Goal: Task Accomplishment & Management: Manage account settings

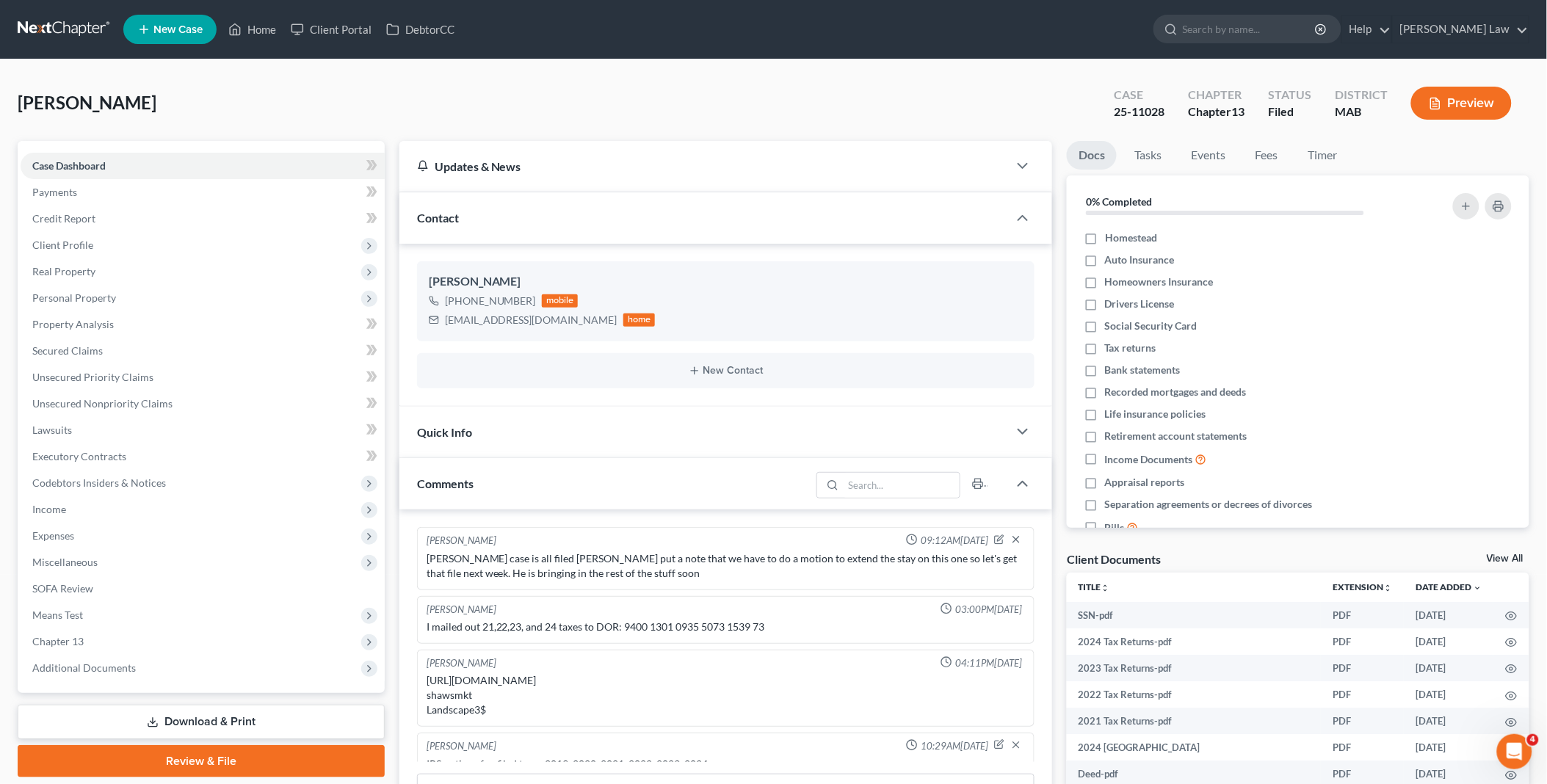
scroll to position [73, 0]
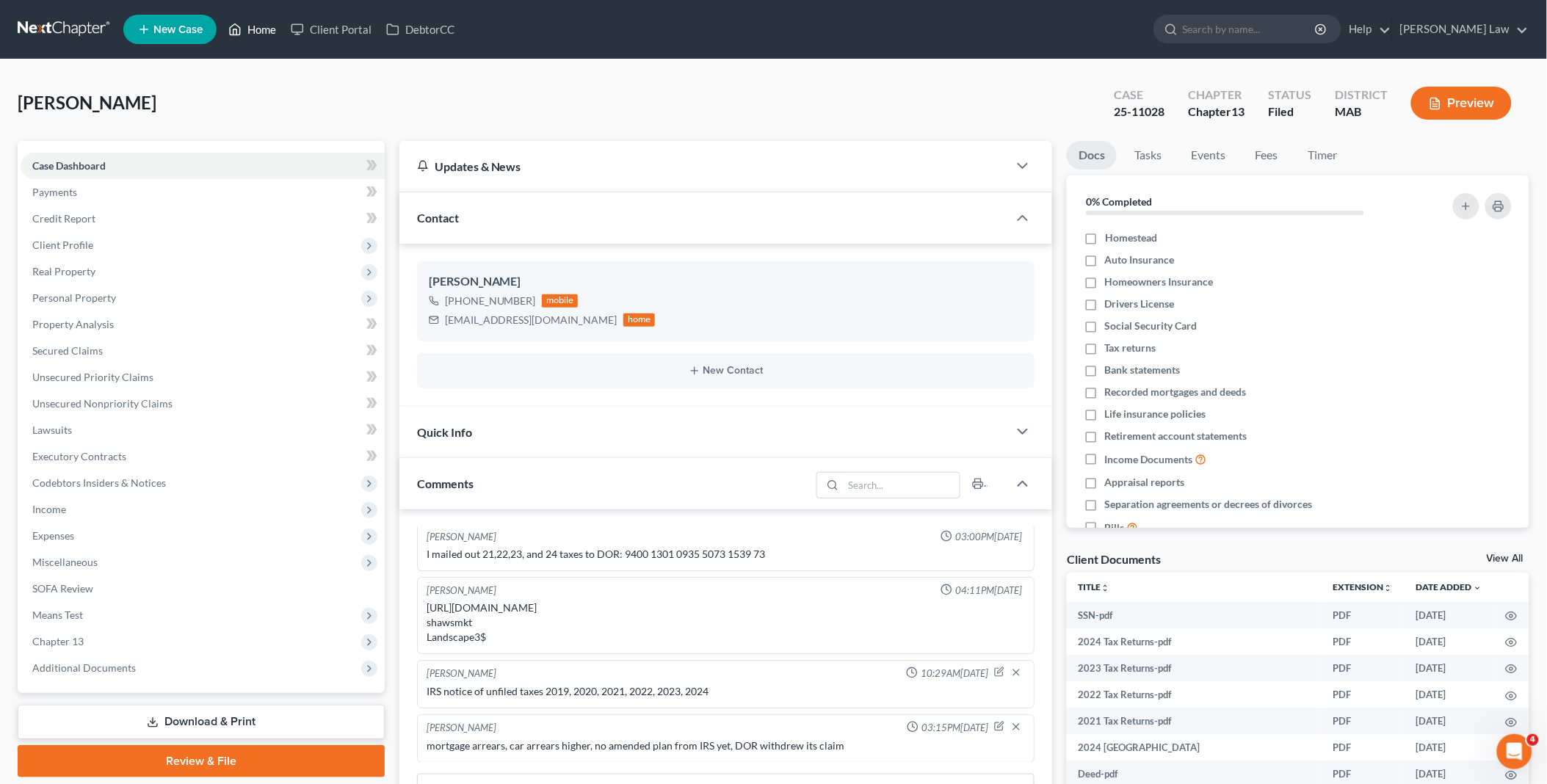
click at [257, 32] on link "Home" at bounding box center [252, 29] width 62 height 27
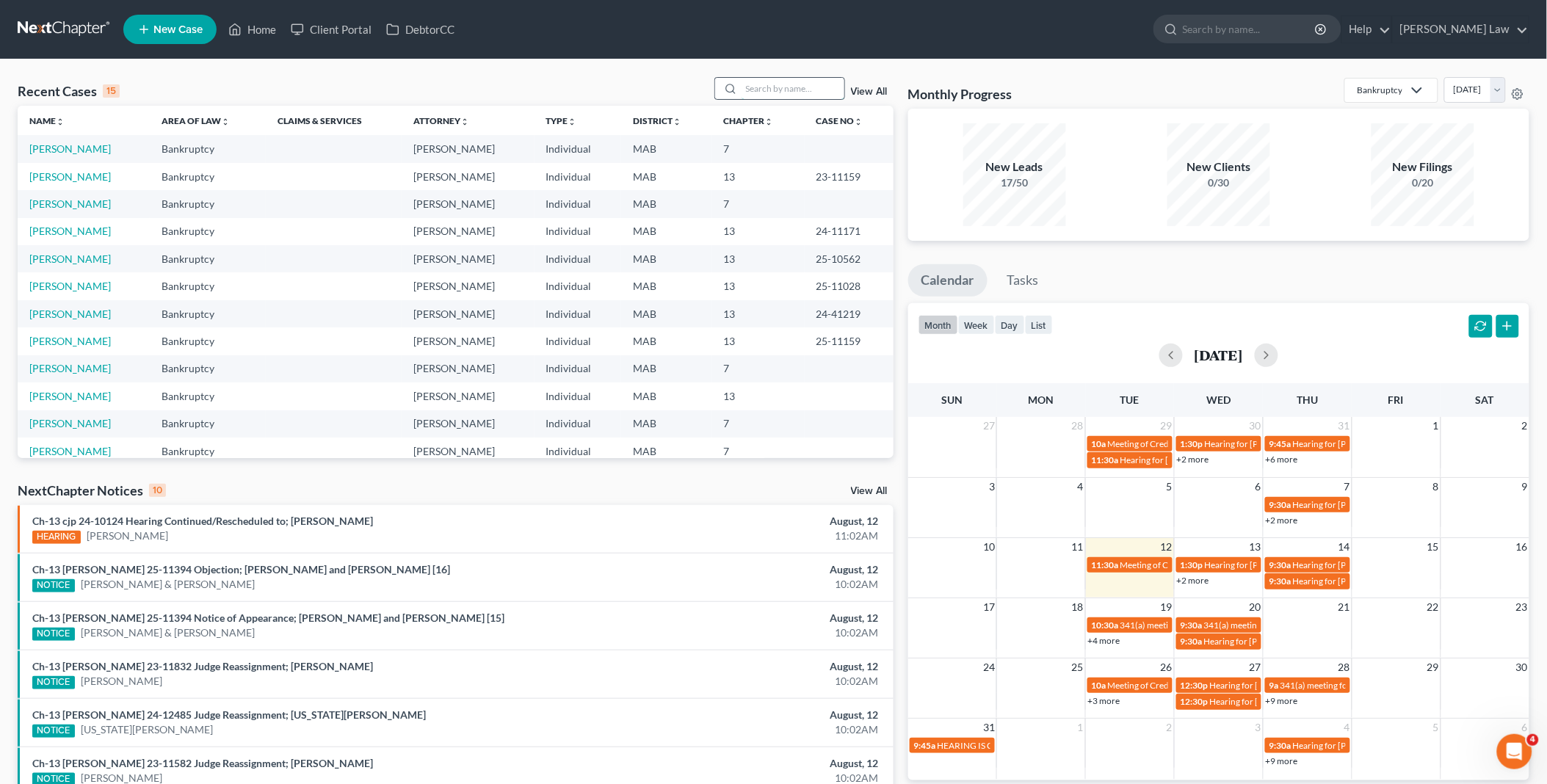
click at [768, 91] on input "search" at bounding box center [793, 88] width 102 height 21
type input "[PERSON_NAME]"
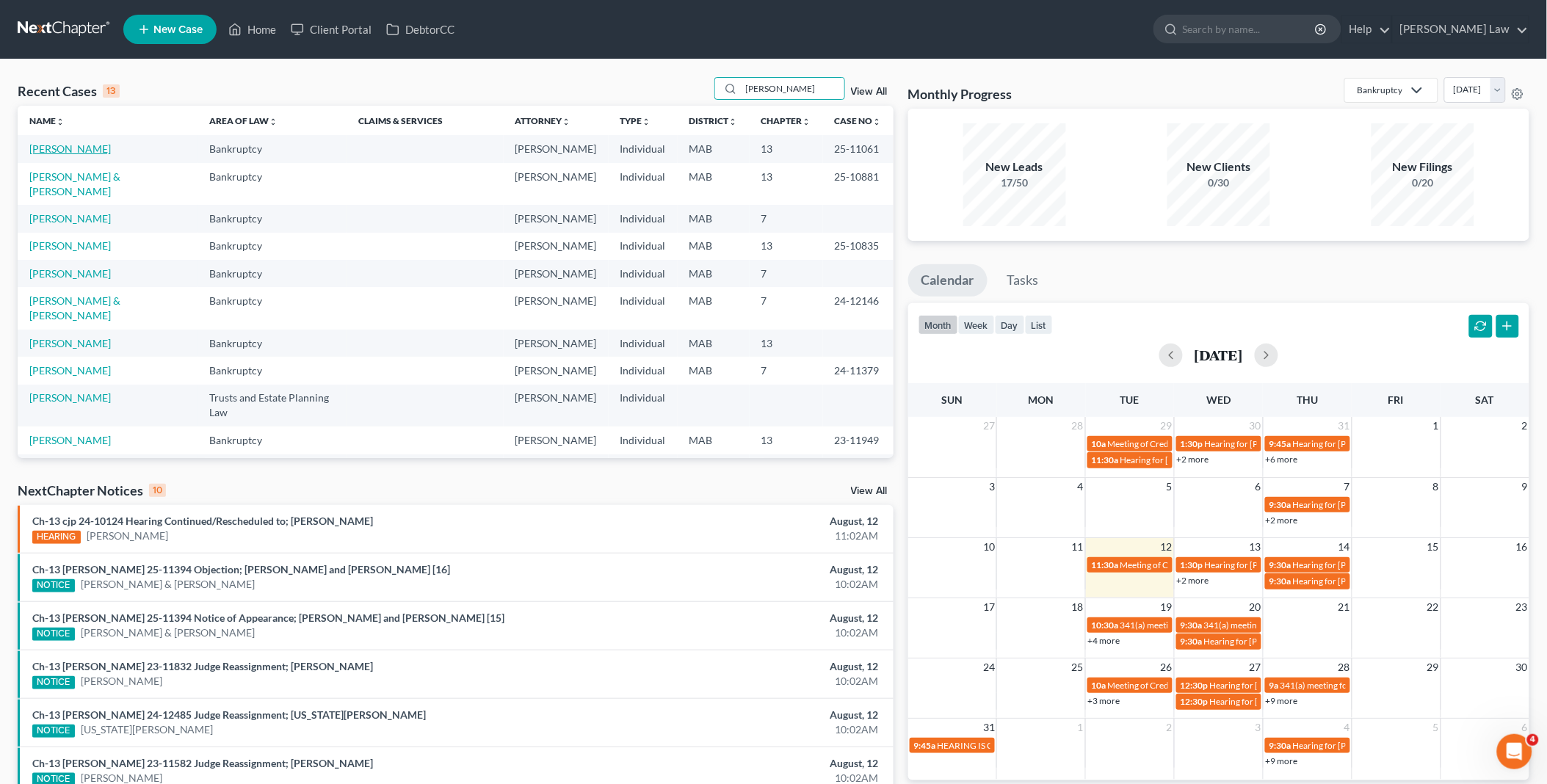
click at [100, 145] on link "[PERSON_NAME]" at bounding box center [70, 149] width 81 height 13
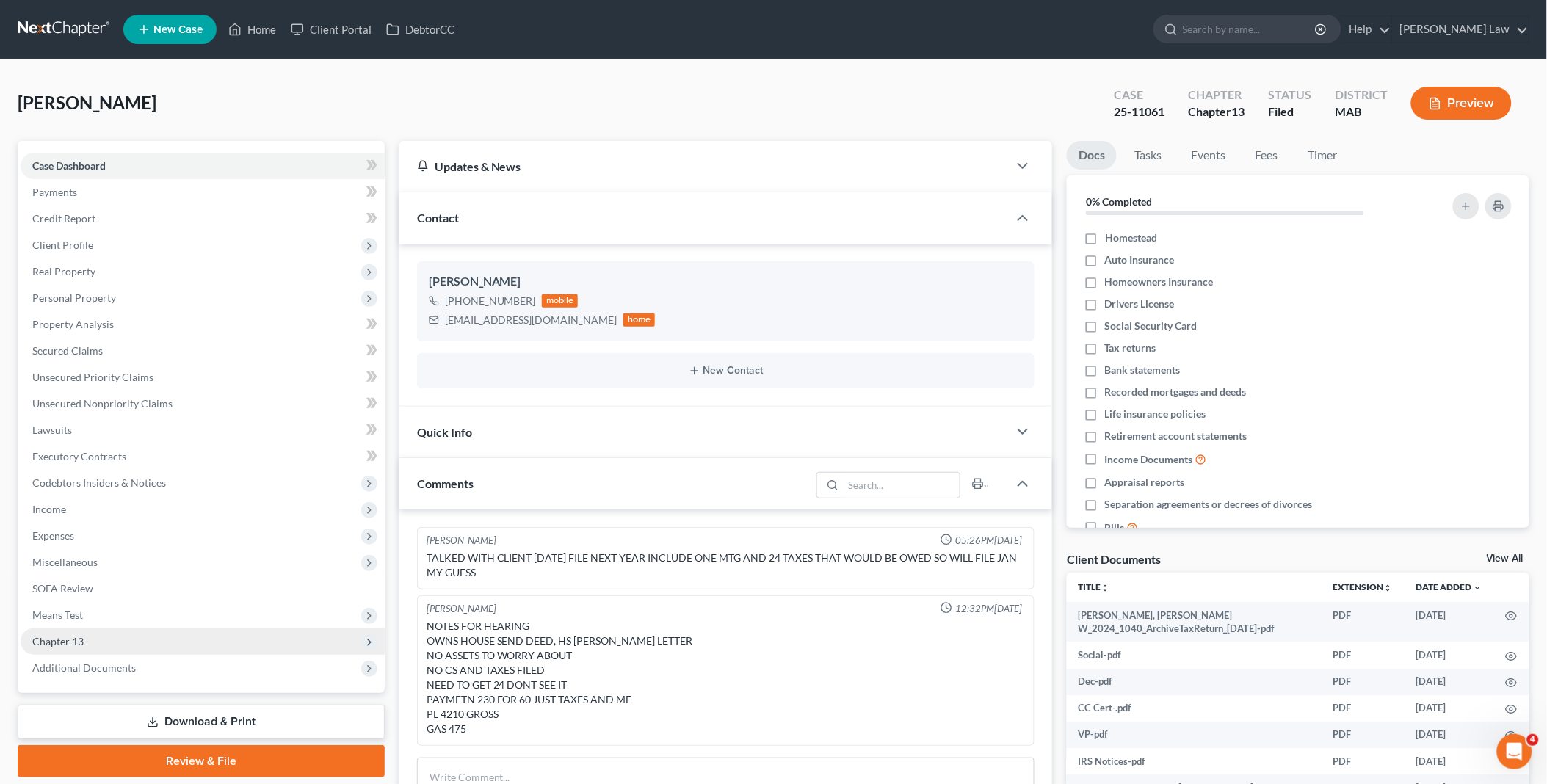
click at [76, 635] on span "Chapter 13" at bounding box center [58, 641] width 51 height 13
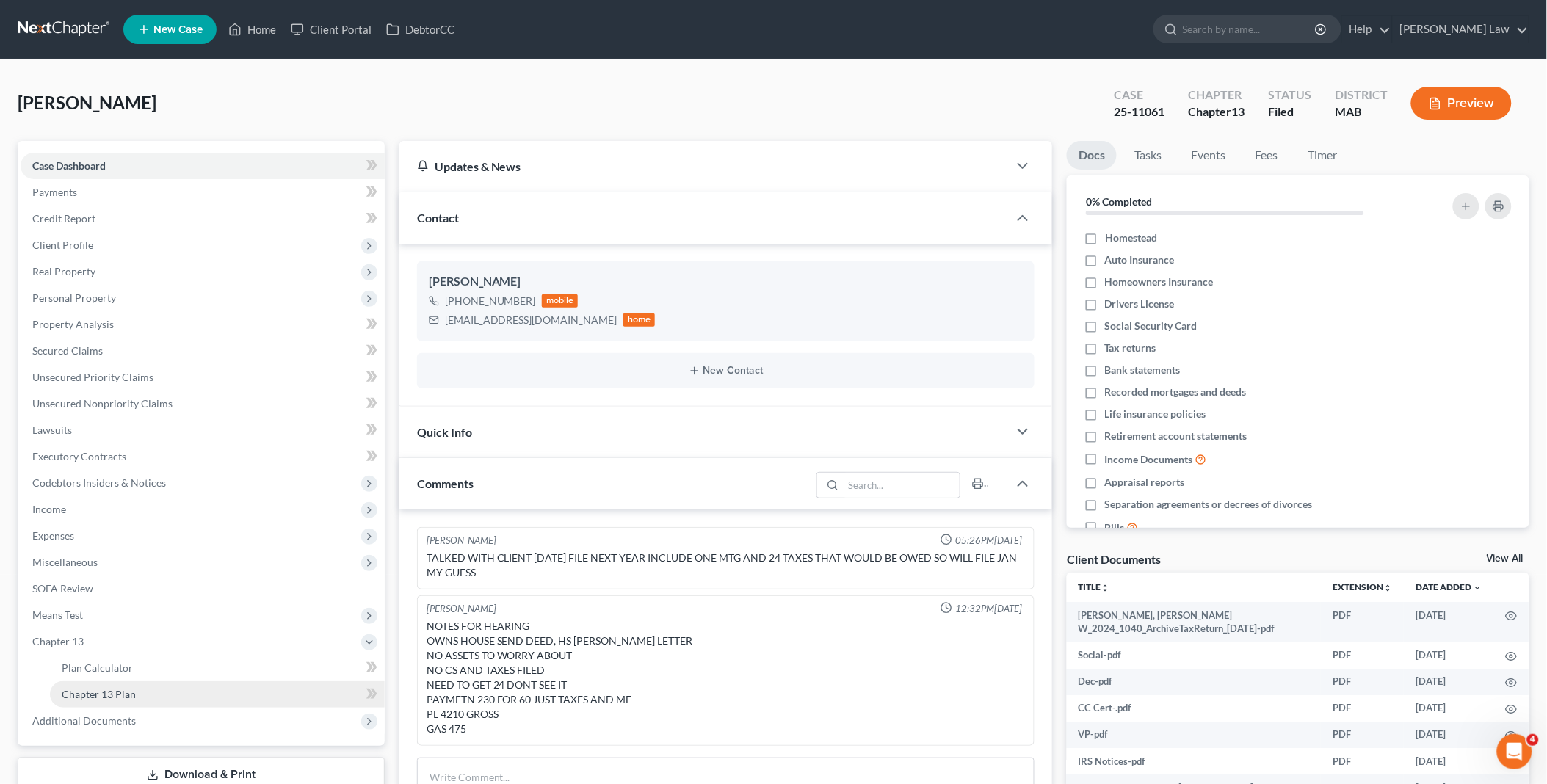
click at [126, 692] on span "Chapter 13 Plan" at bounding box center [98, 694] width 74 height 13
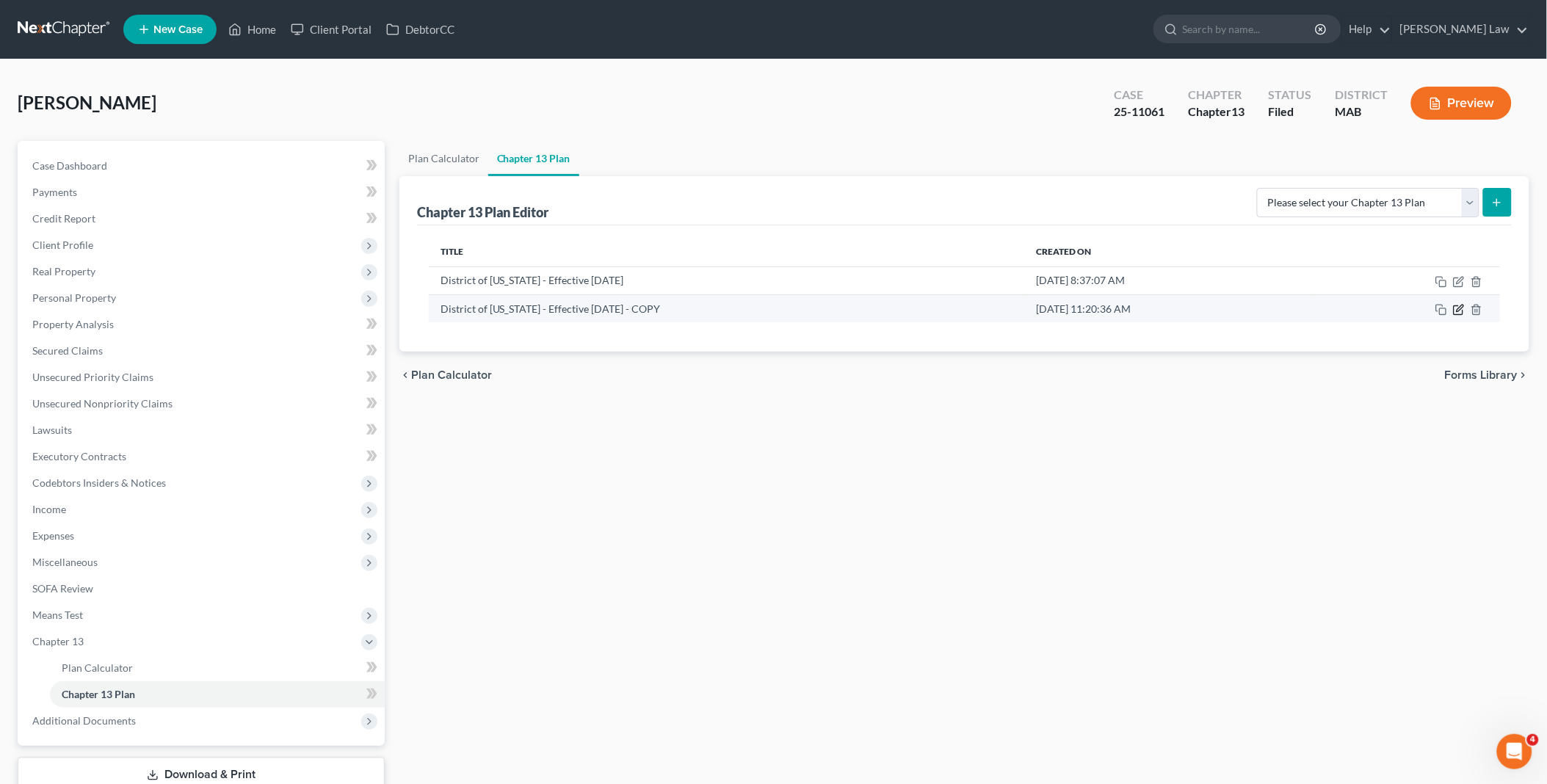
click at [1458, 307] on icon "button" at bounding box center [1459, 309] width 12 height 12
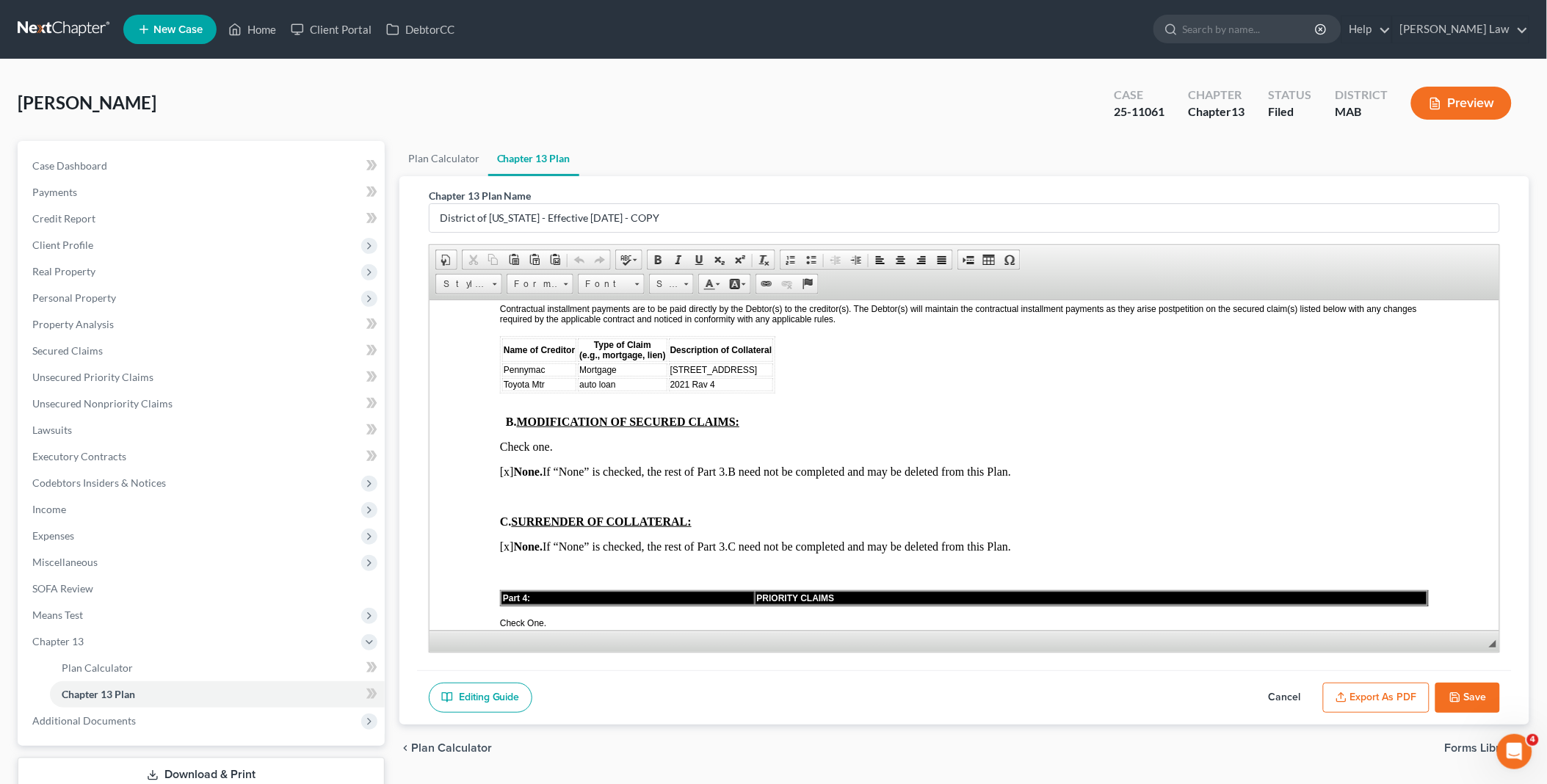
scroll to position [1713, 0]
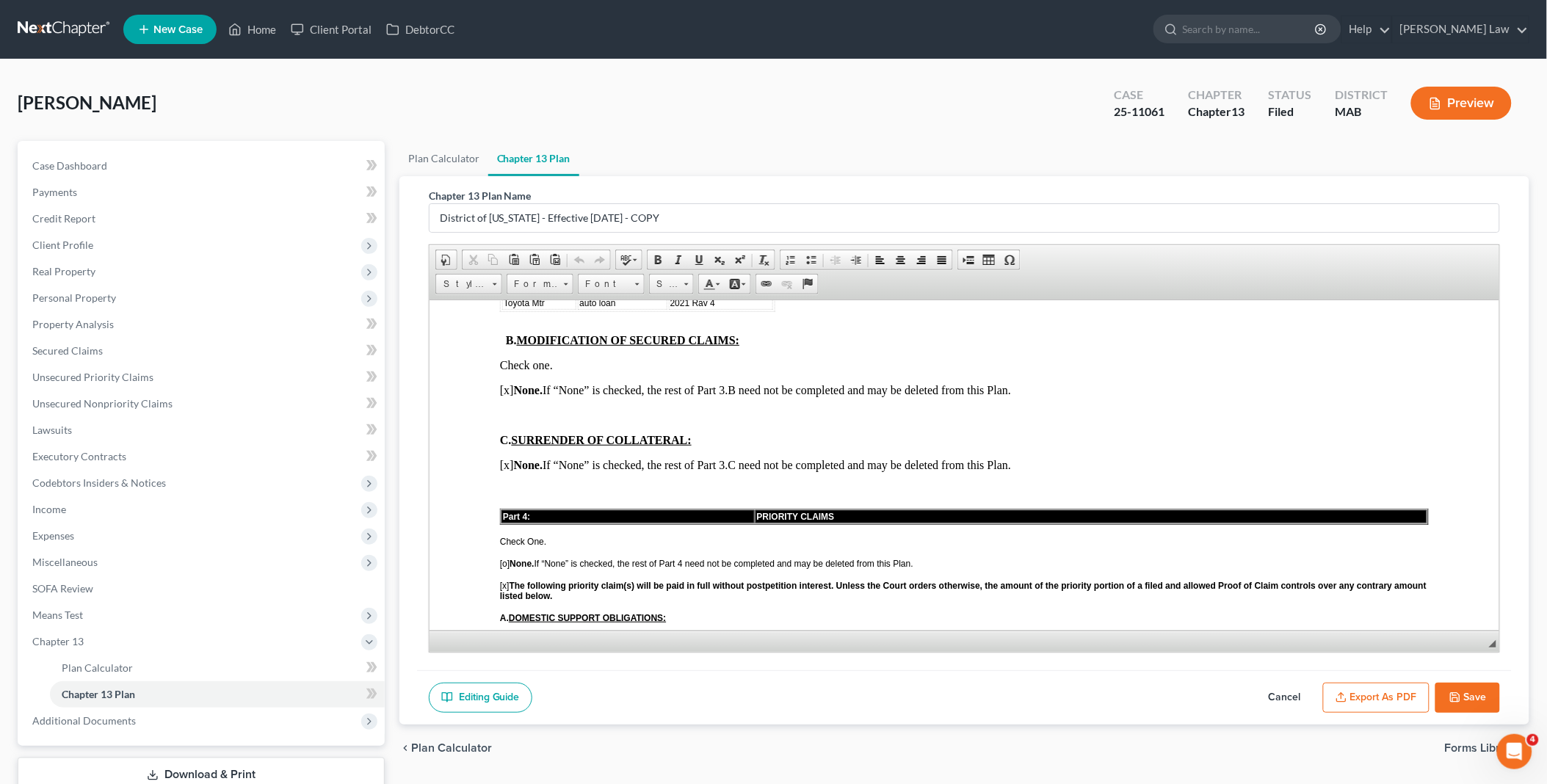
click at [1473, 687] on button "Save" at bounding box center [1467, 699] width 65 height 31
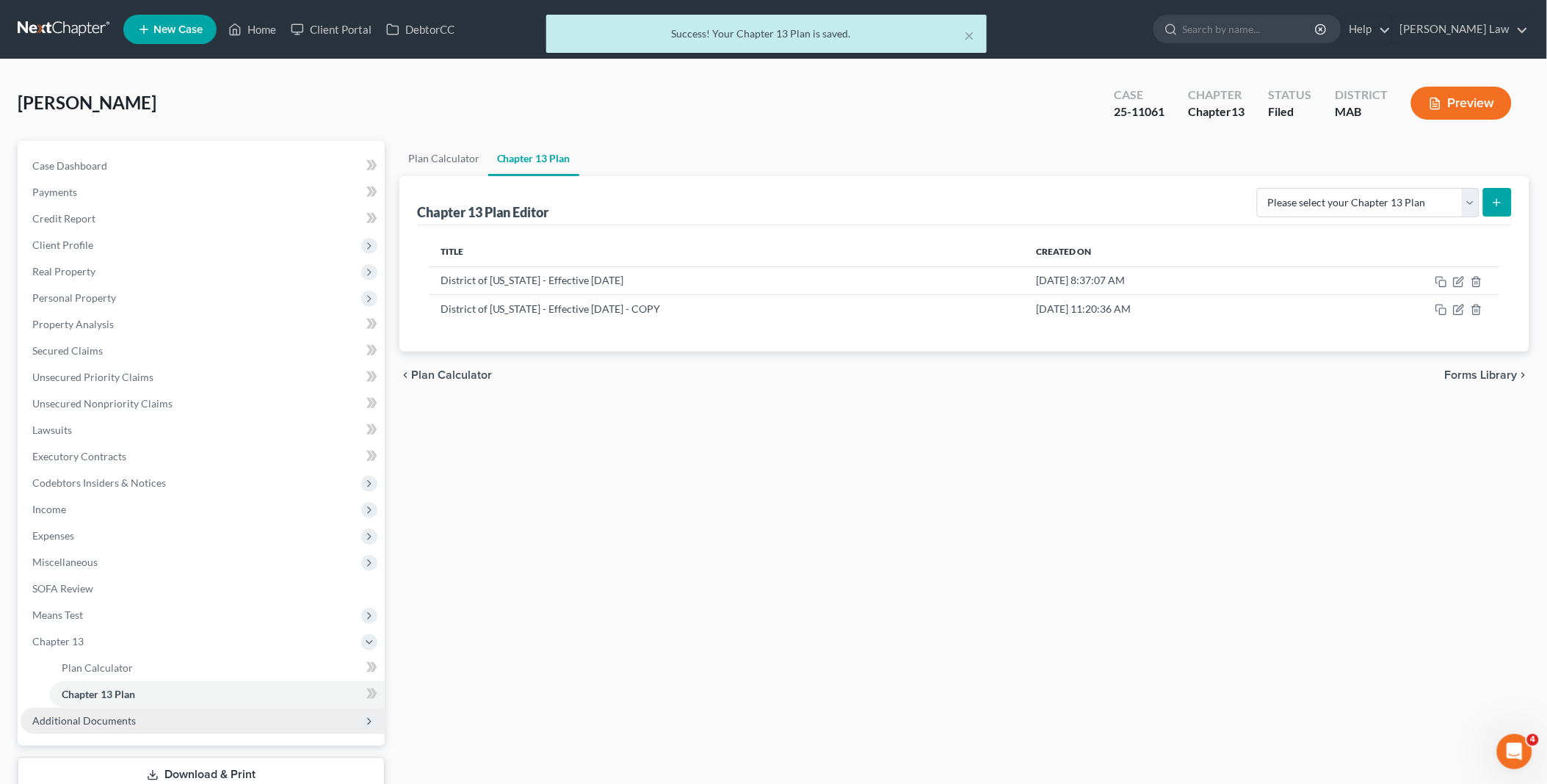
click at [150, 720] on span "Additional Documents" at bounding box center [202, 721] width 364 height 27
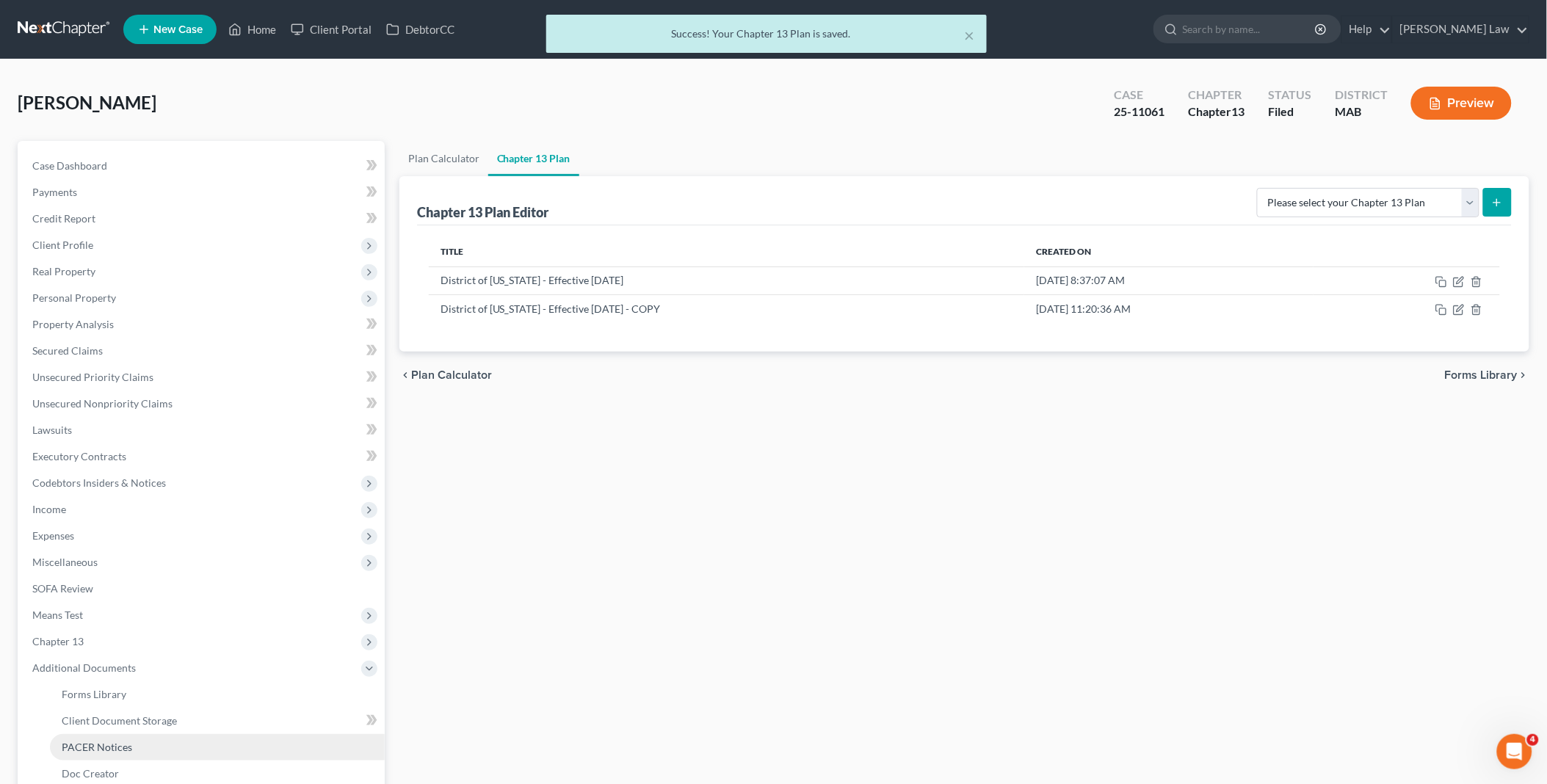
click at [138, 746] on link "PACER Notices" at bounding box center [218, 747] width 335 height 27
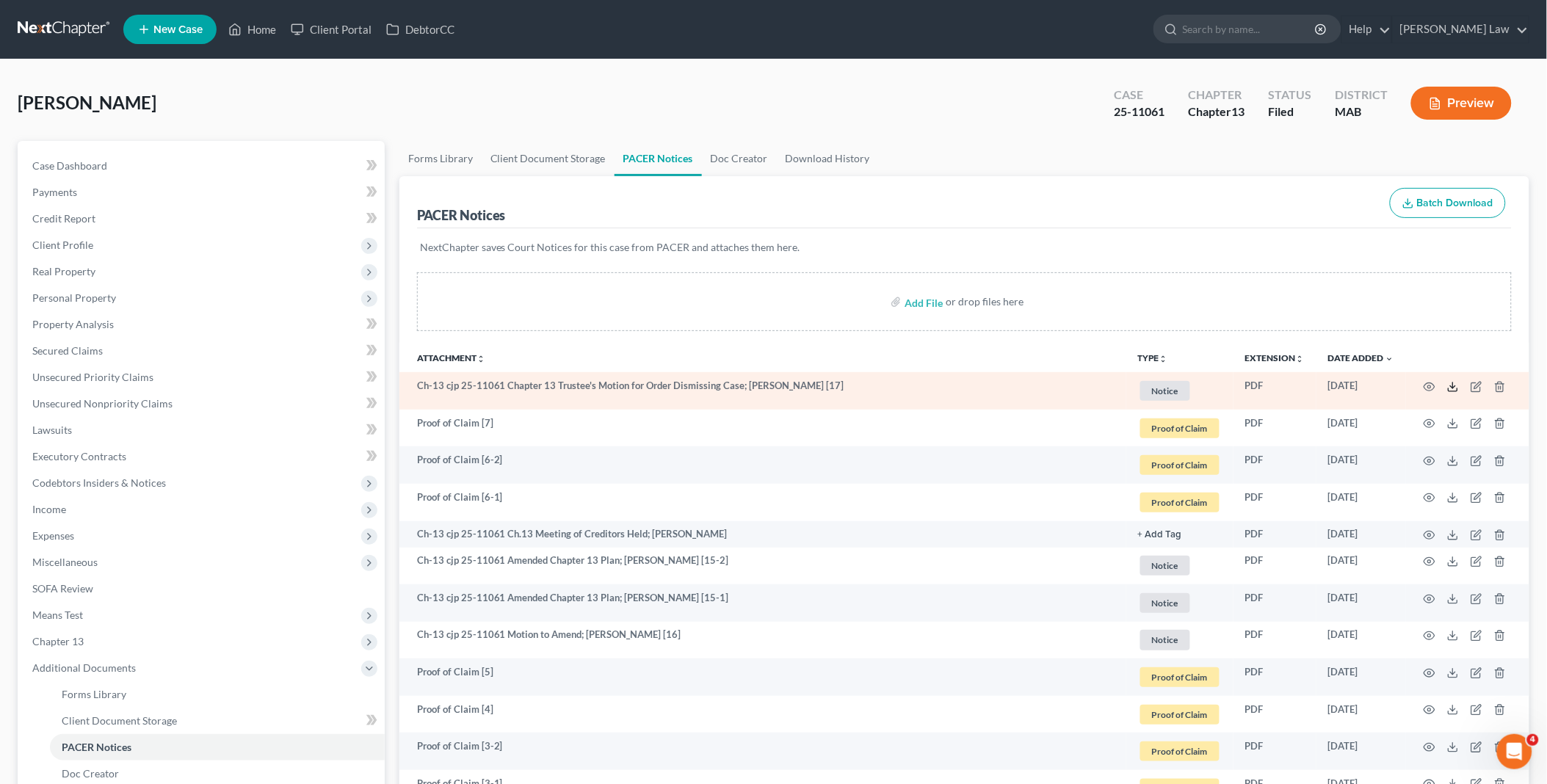
click at [1454, 387] on line at bounding box center [1454, 385] width 0 height 5
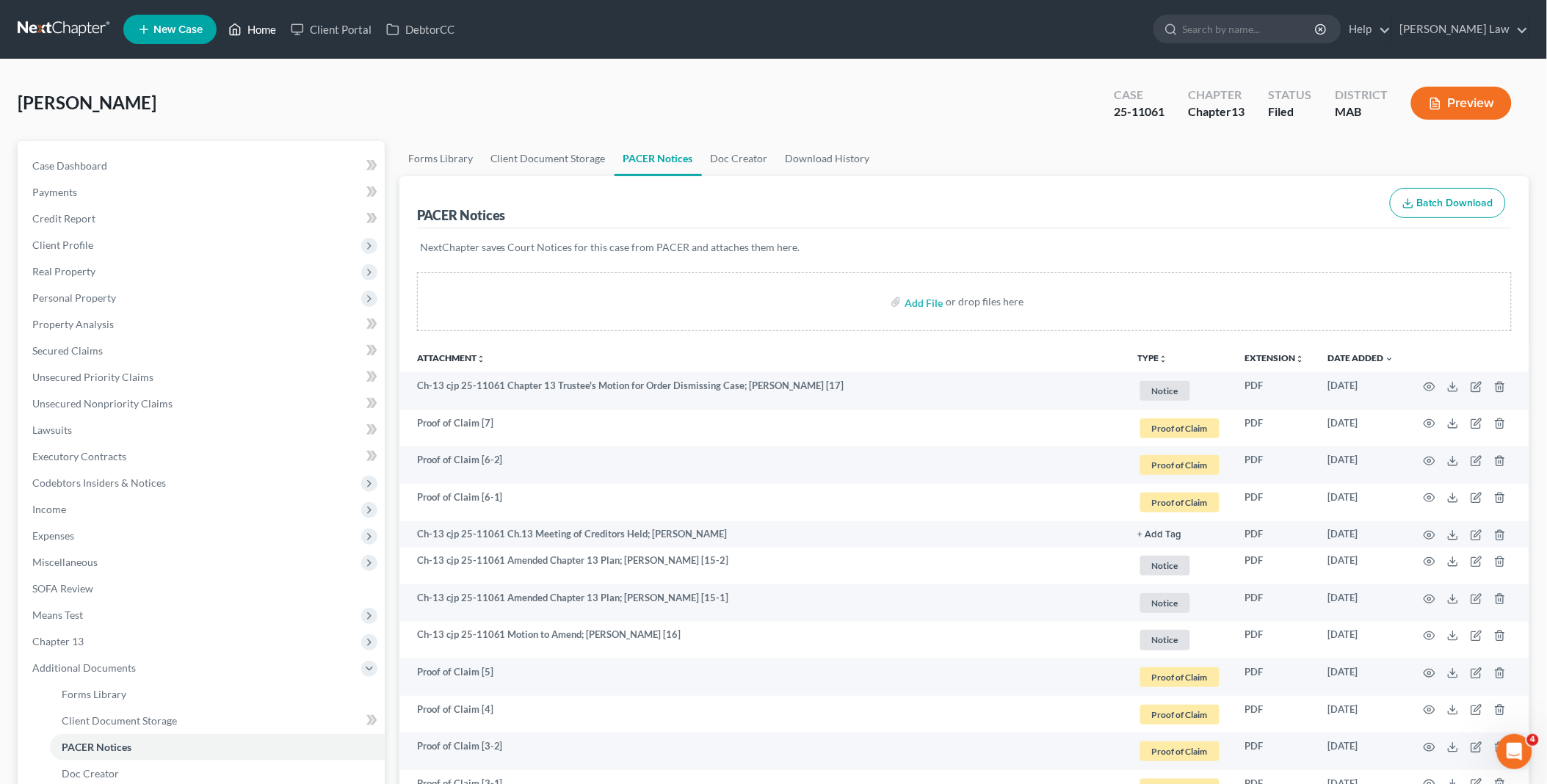
drag, startPoint x: 262, startPoint y: 13, endPoint x: 259, endPoint y: 24, distance: 11.4
click at [262, 13] on ul "New Case Home Client Portal DebtorCC - No Result - See all results Or Press Ent…" at bounding box center [826, 29] width 1406 height 38
click at [259, 25] on link "Home" at bounding box center [252, 29] width 62 height 27
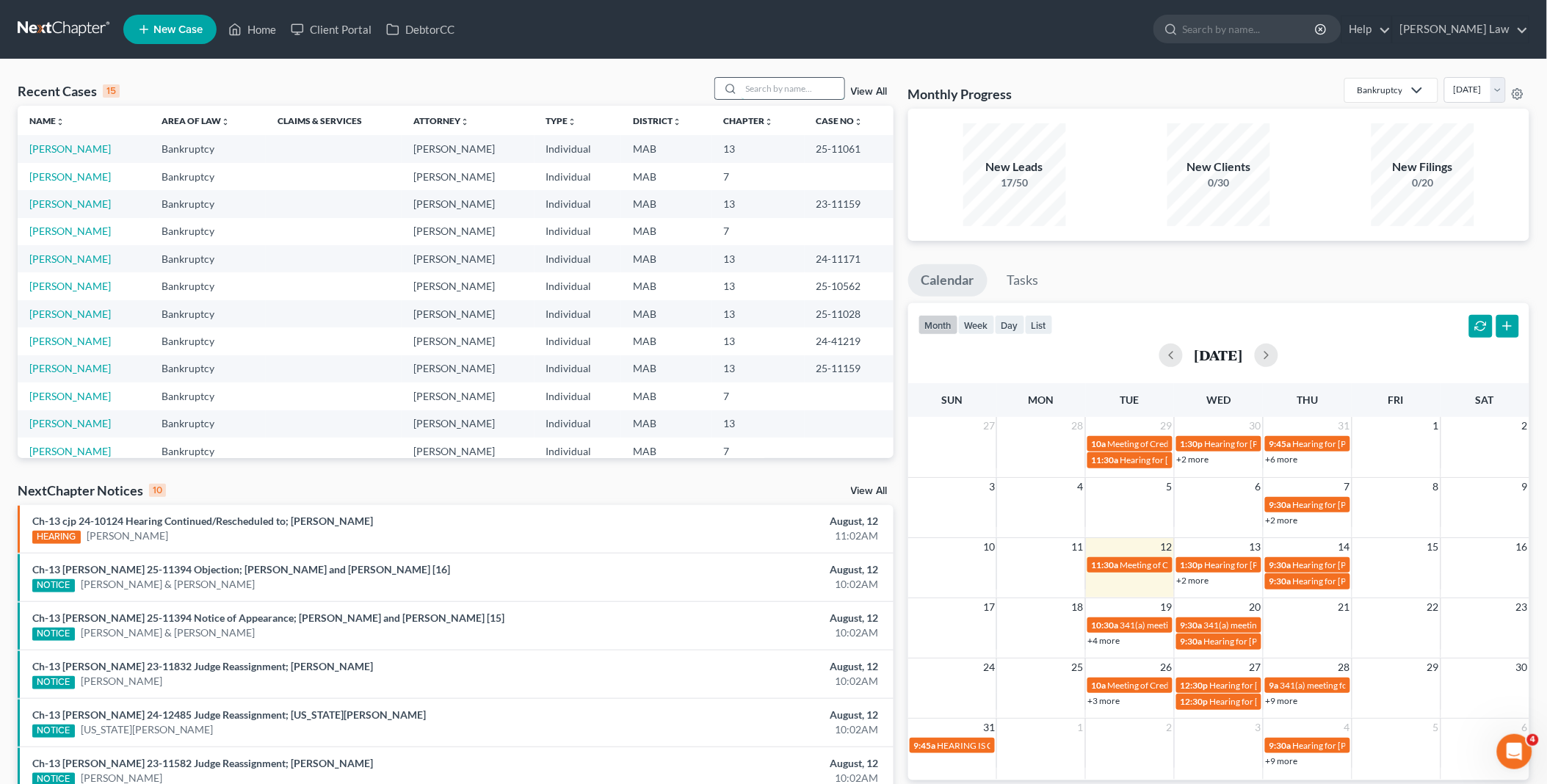
click at [745, 91] on input "search" at bounding box center [793, 88] width 102 height 21
type input "[PERSON_NAME]"
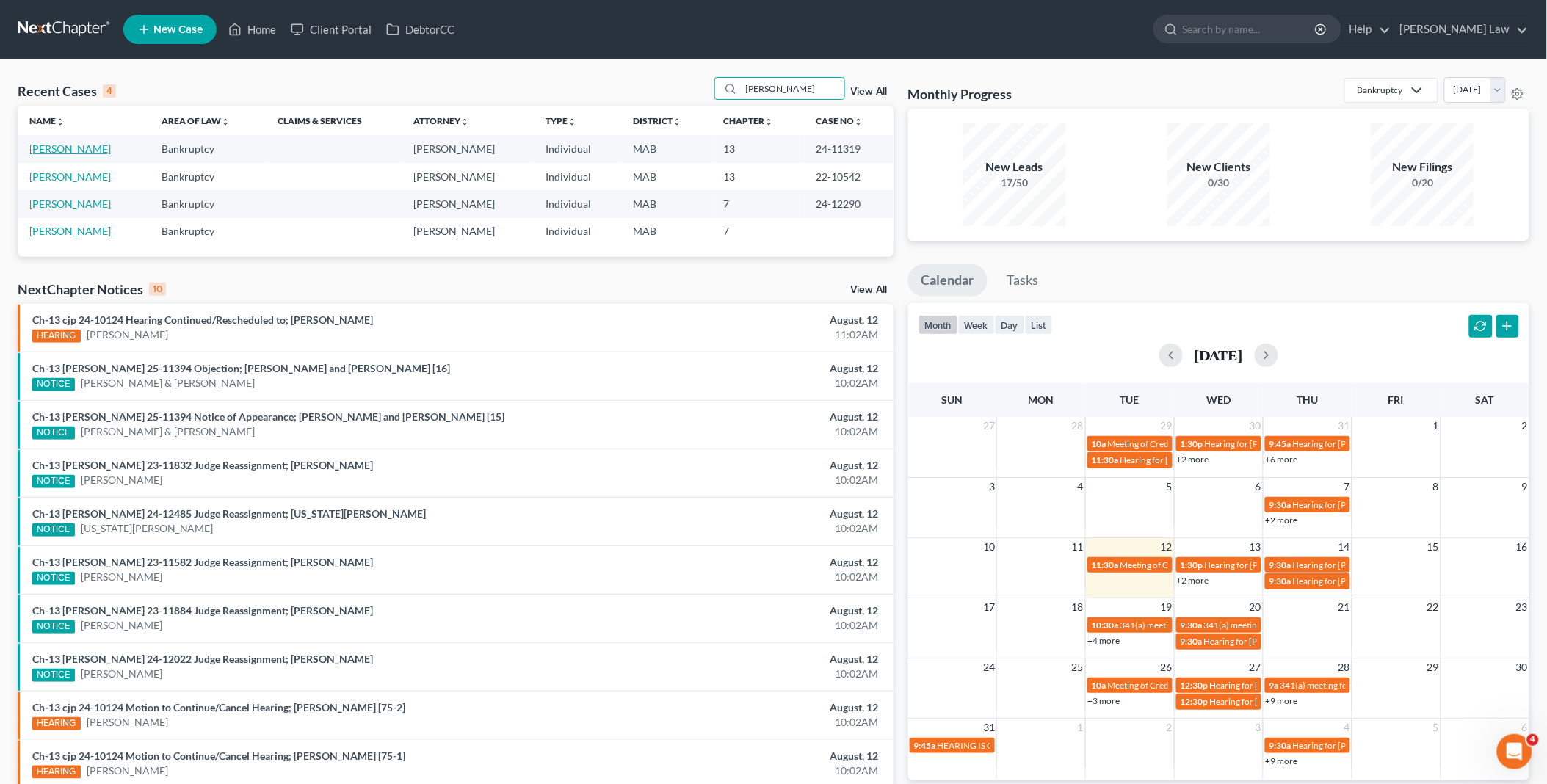
click at [63, 155] on link "[PERSON_NAME]" at bounding box center [70, 149] width 81 height 13
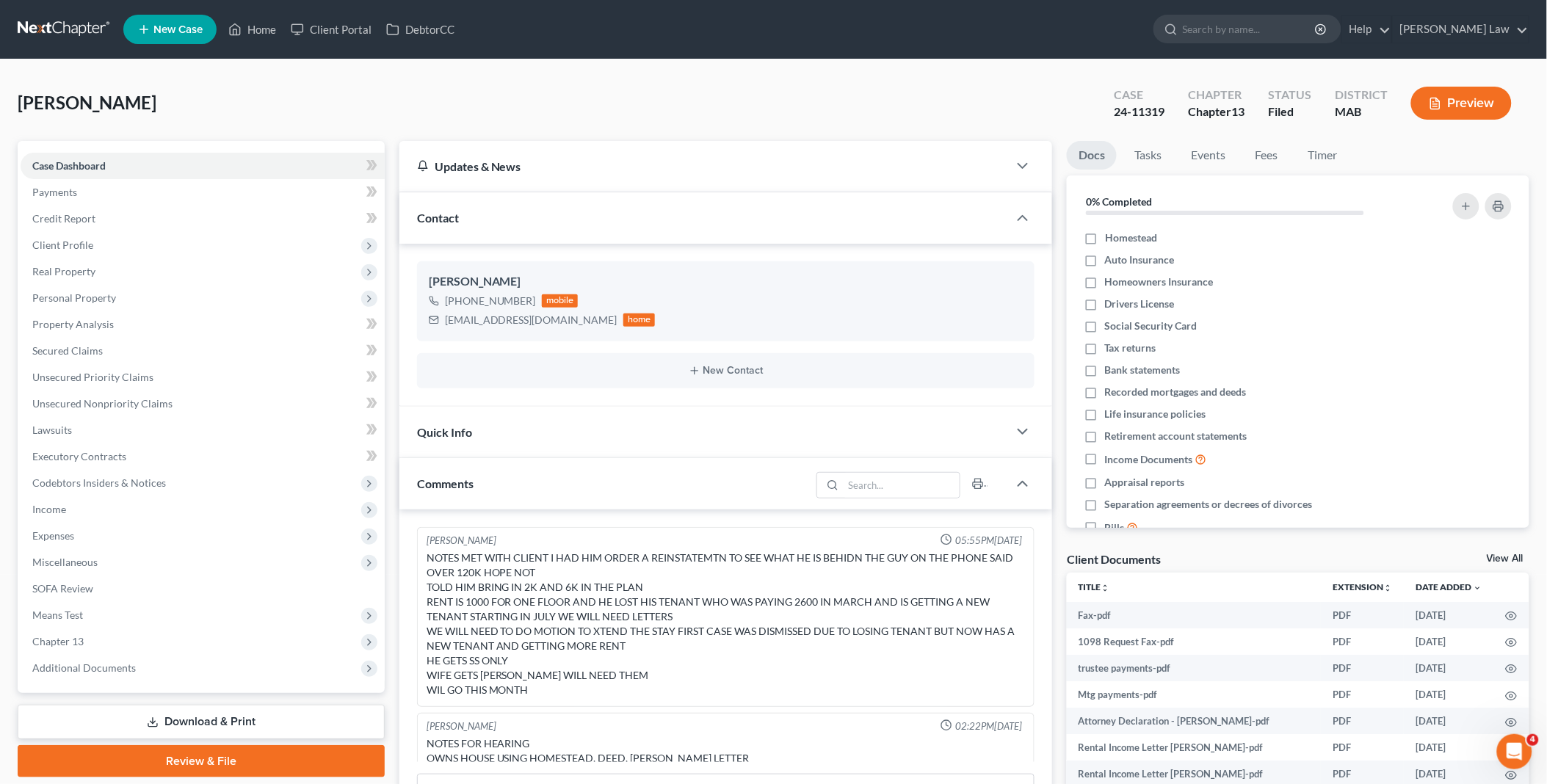
scroll to position [758, 0]
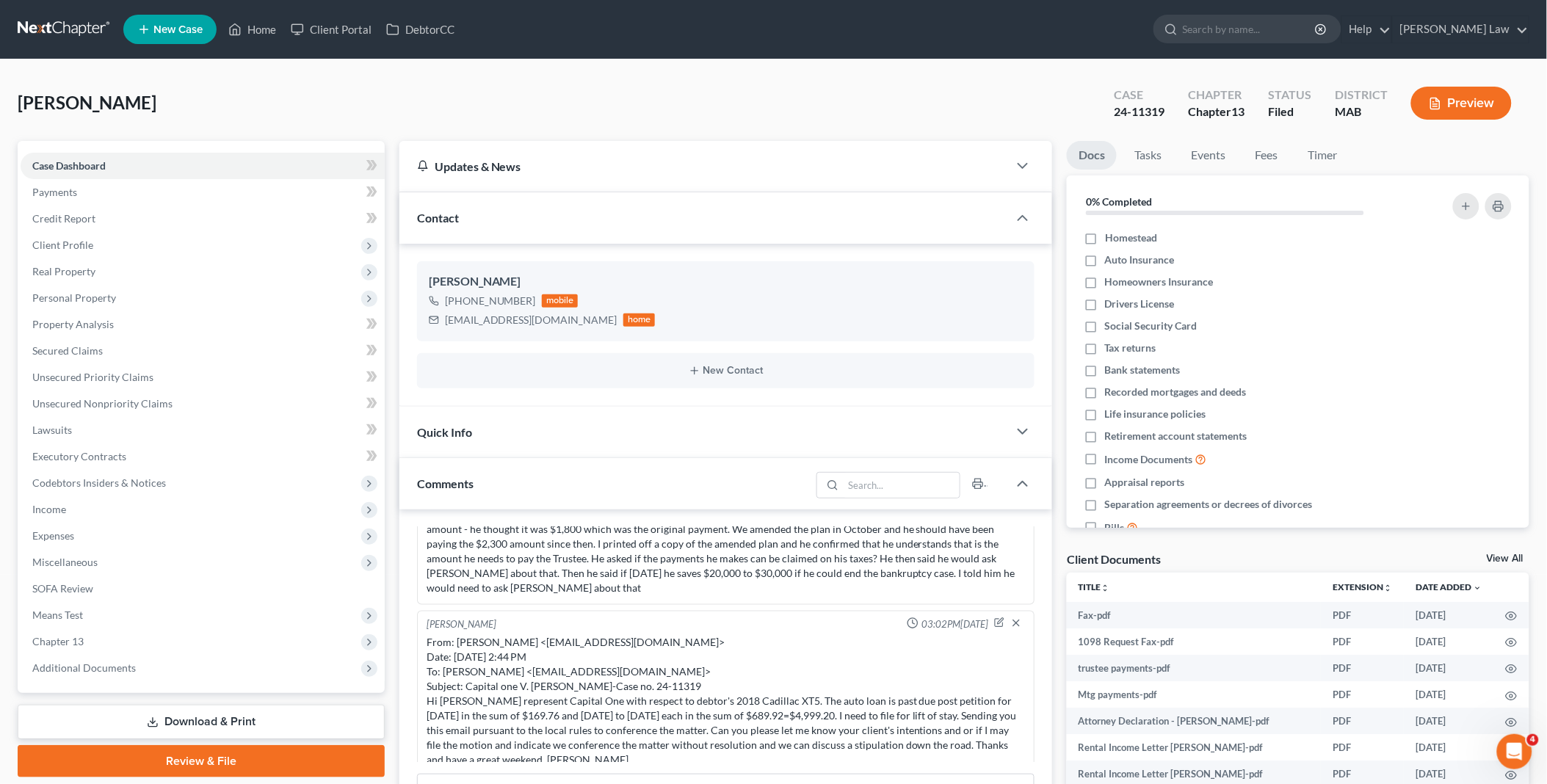
click at [1504, 553] on link "View All" at bounding box center [1506, 558] width 37 height 10
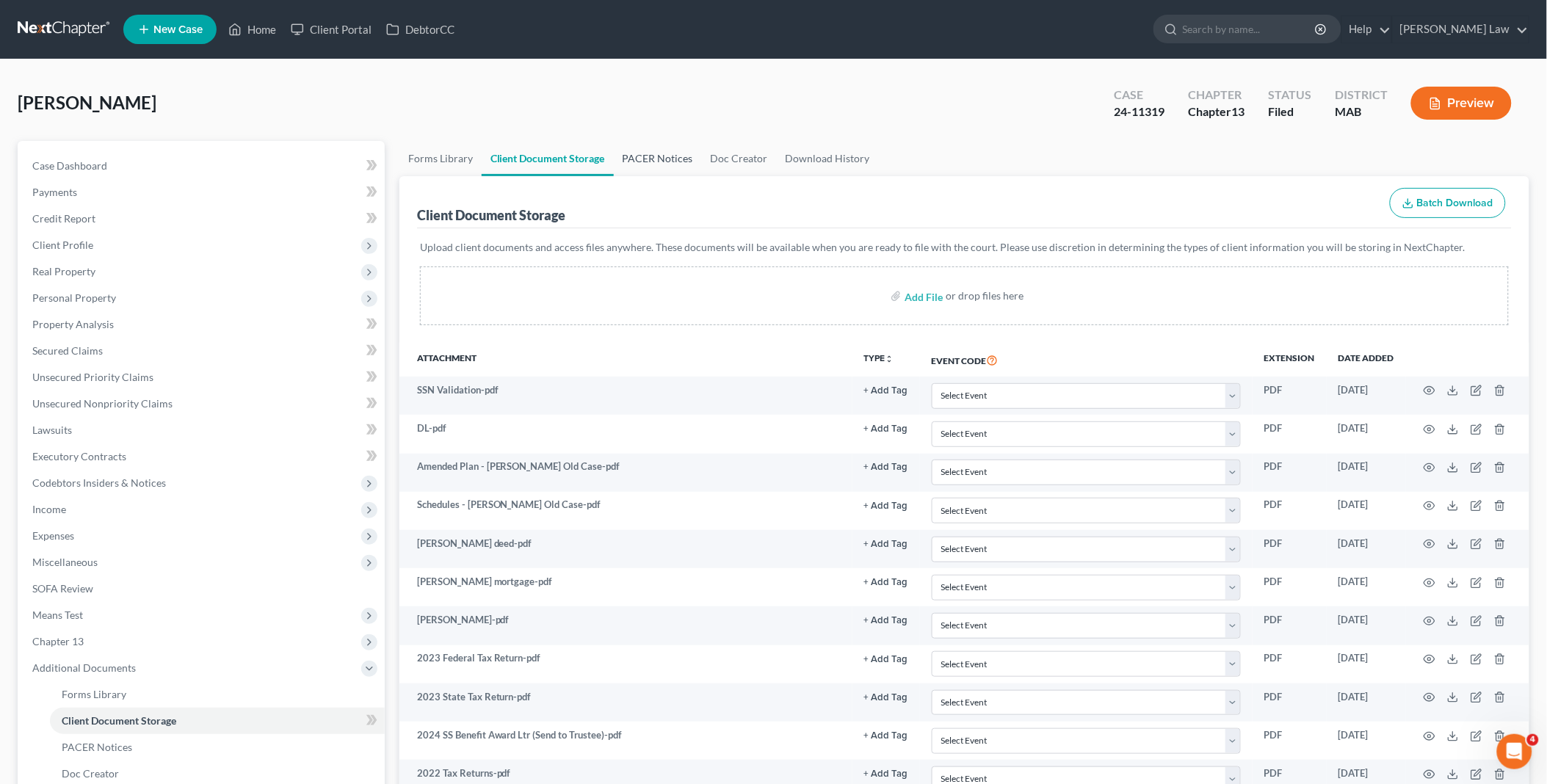
click at [642, 155] on link "PACER Notices" at bounding box center [658, 158] width 88 height 36
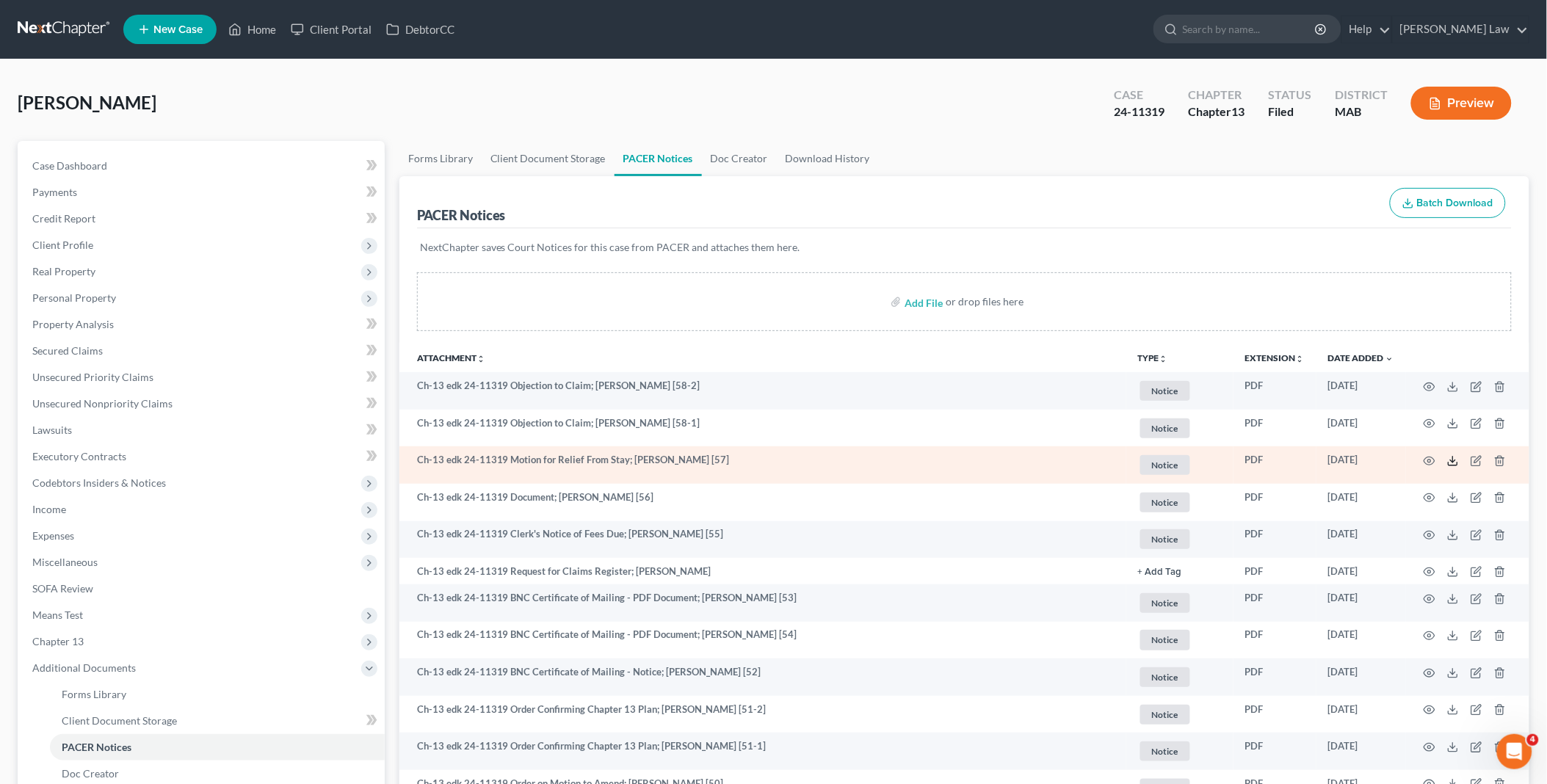
click at [1451, 459] on icon at bounding box center [1453, 461] width 12 height 12
